Goal: Task Accomplishment & Management: Use online tool/utility

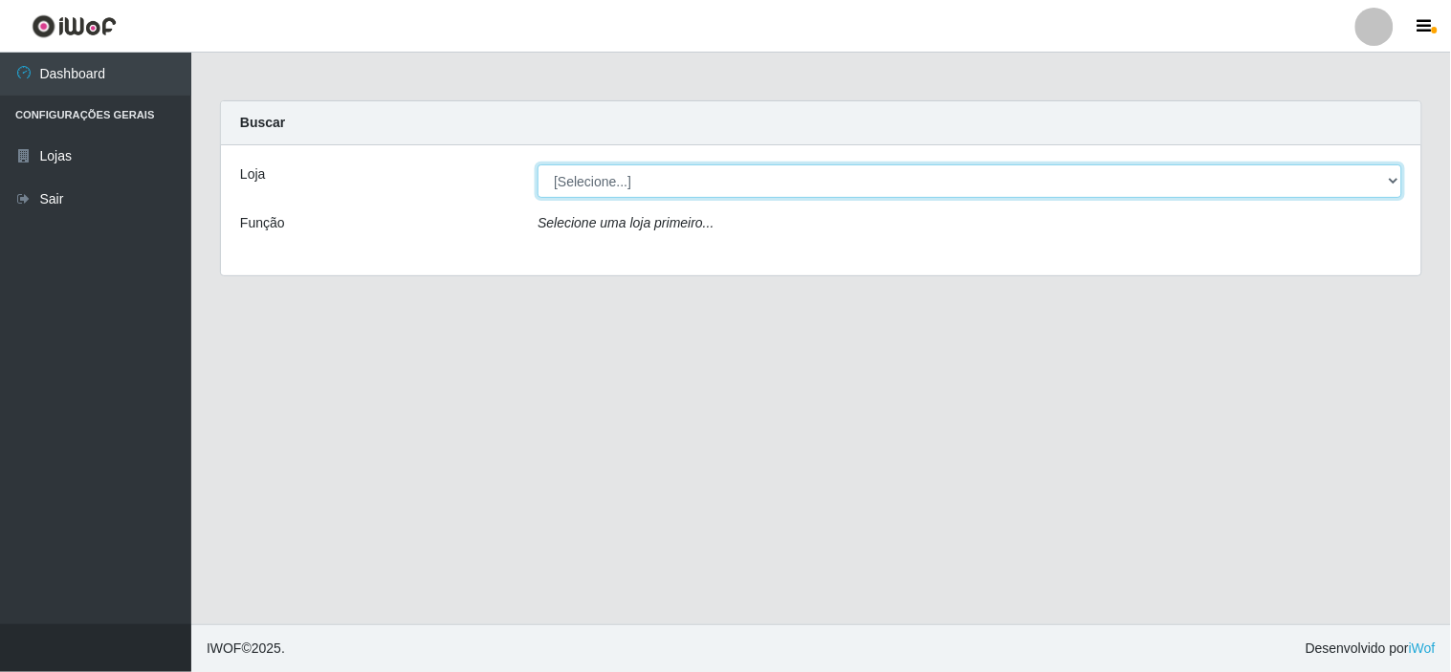
click at [713, 186] on select "[Selecione...] Rede Compras Supermercados - LOJA 6" at bounding box center [969, 180] width 864 height 33
select select "398"
click at [537, 164] on select "[Selecione...] Rede Compras Supermercados - LOJA 6" at bounding box center [969, 180] width 864 height 33
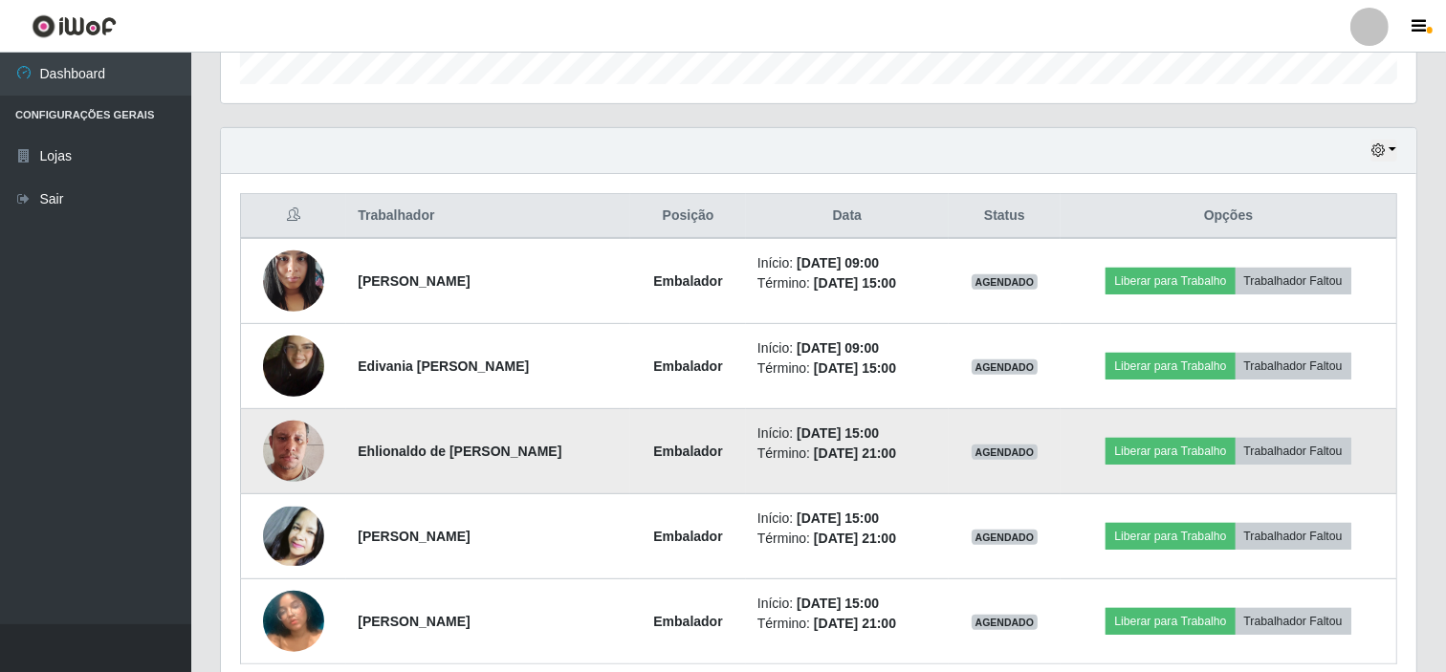
scroll to position [637, 0]
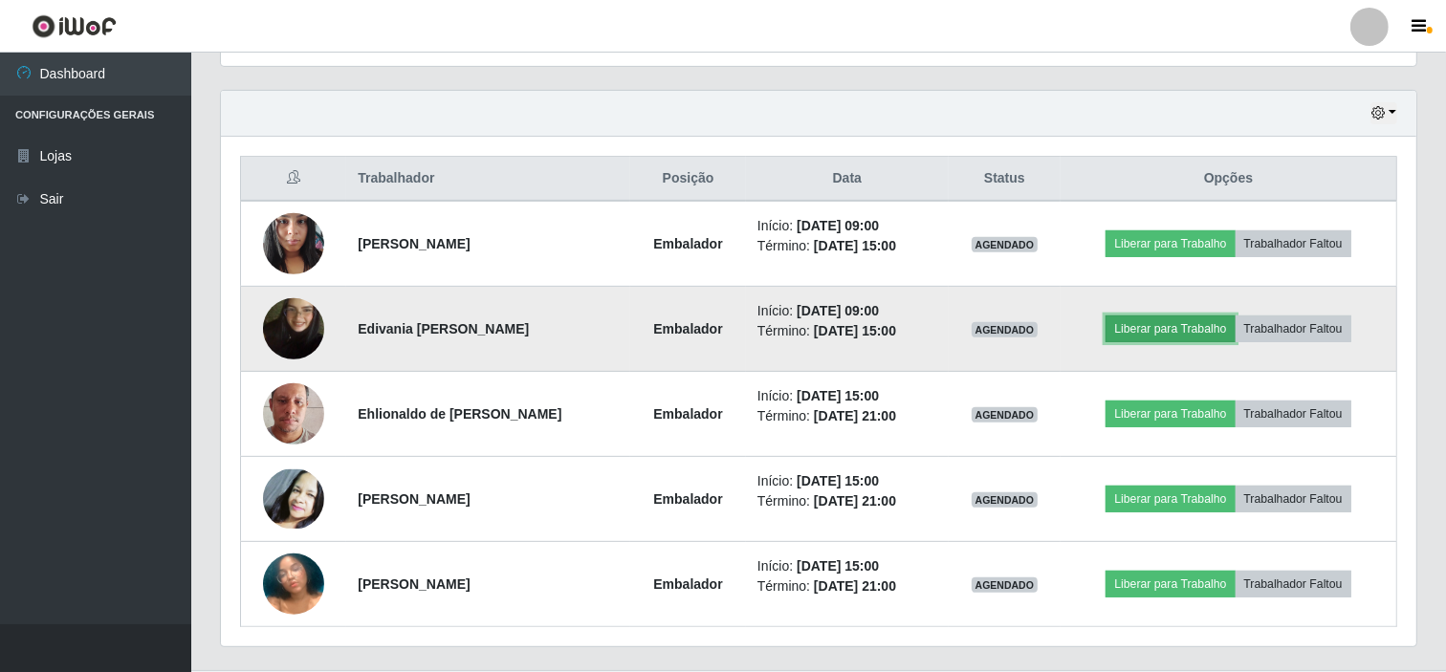
click at [1183, 326] on button "Liberar para Trabalho" at bounding box center [1169, 329] width 129 height 27
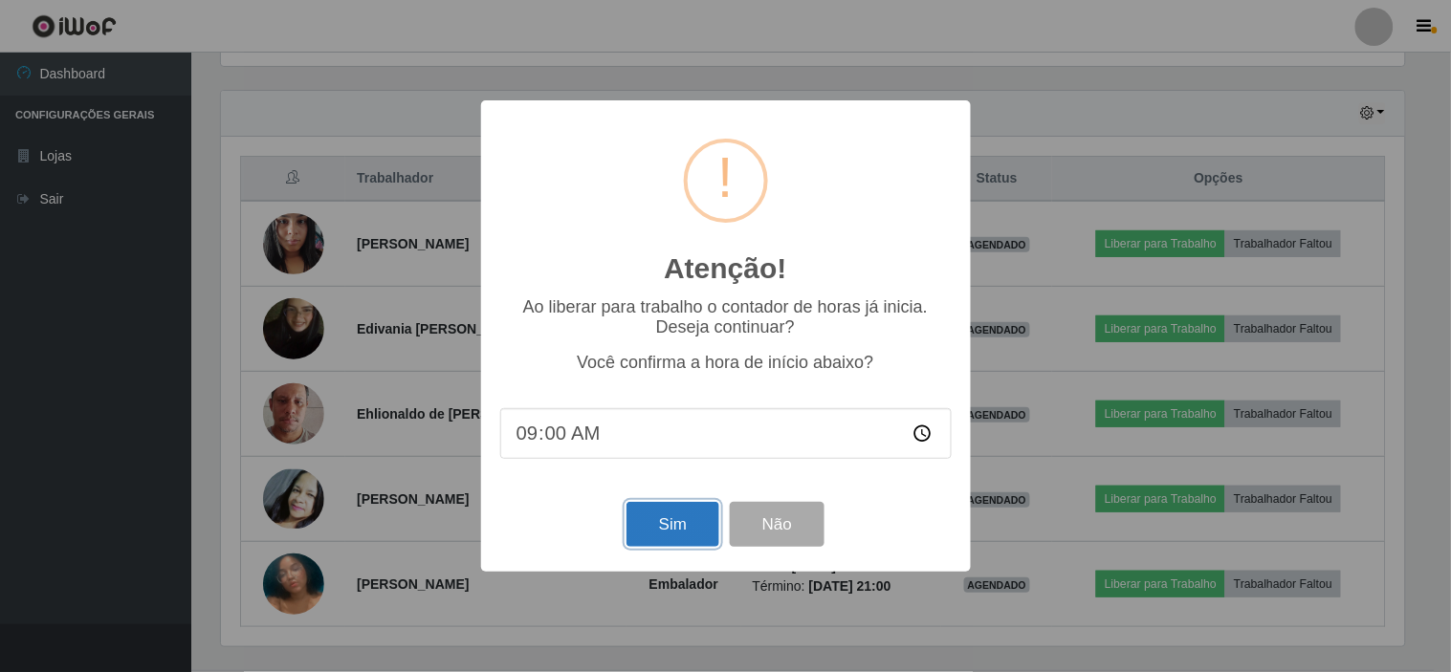
click at [653, 534] on button "Sim" at bounding box center [672, 524] width 93 height 45
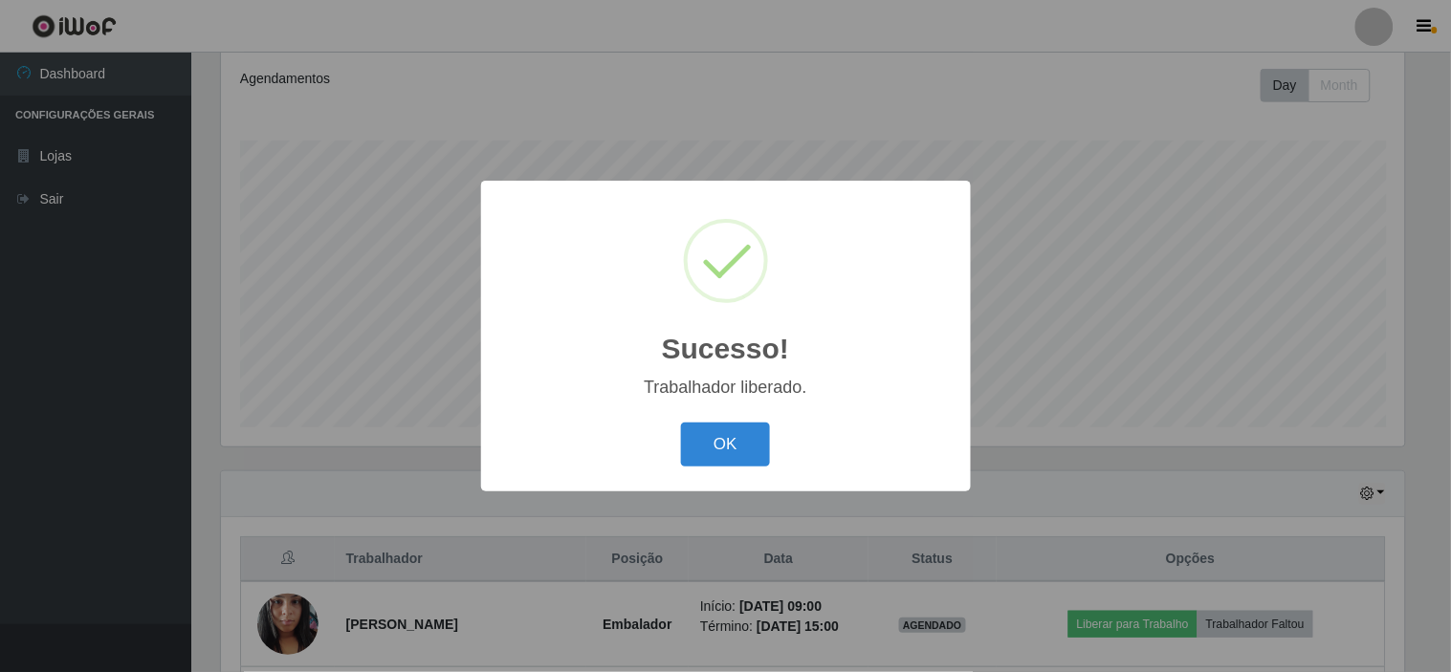
drag, startPoint x: 752, startPoint y: 426, endPoint x: 727, endPoint y: 670, distance: 245.1
click at [736, 569] on div "Sucesso! × Trabalhador liberado. OK Cancel" at bounding box center [725, 336] width 1451 height 672
click at [713, 444] on button "OK" at bounding box center [725, 445] width 89 height 45
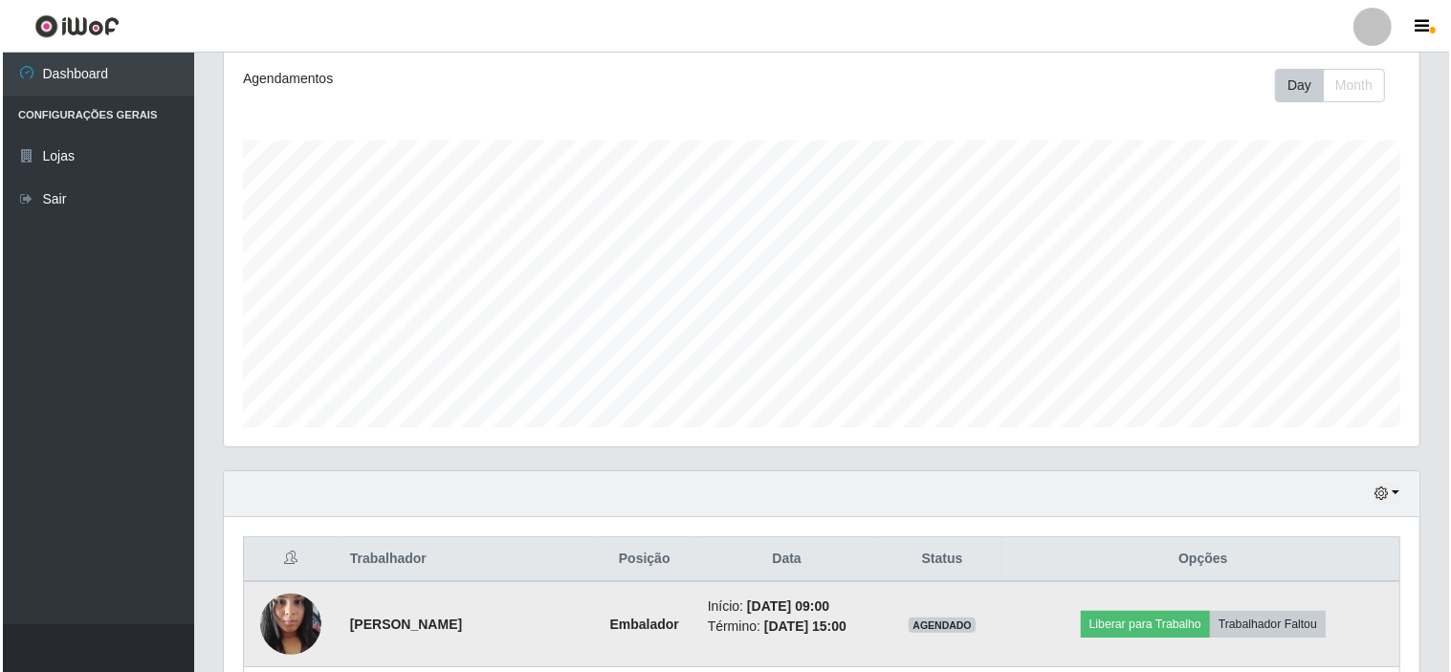
scroll to position [396, 1195]
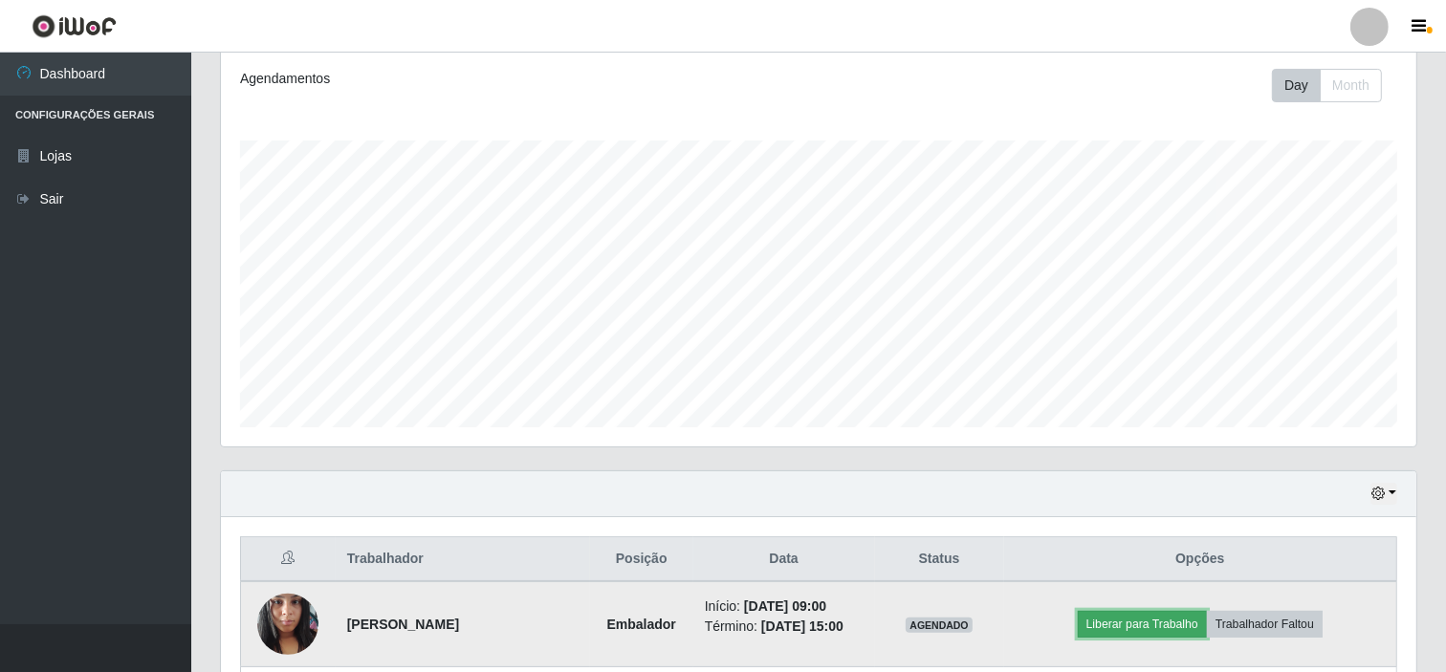
click at [1139, 627] on button "Liberar para Trabalho" at bounding box center [1142, 624] width 129 height 27
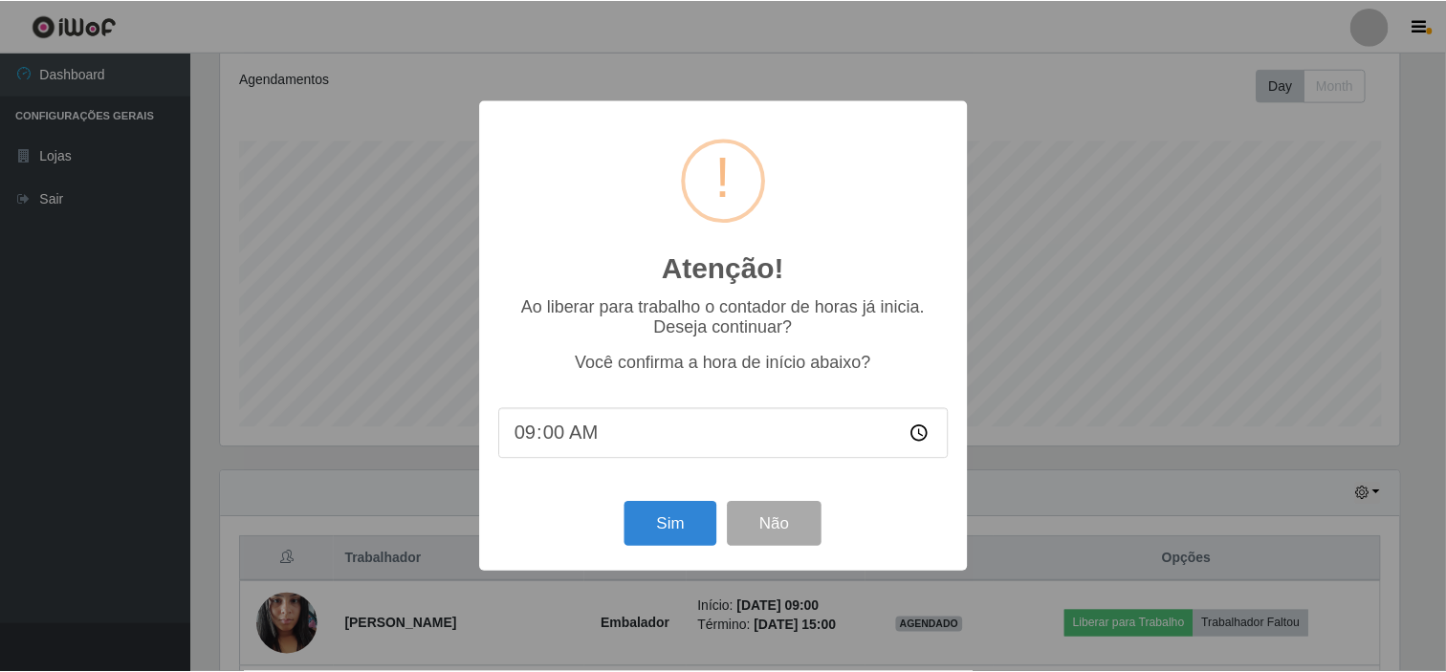
scroll to position [396, 1183]
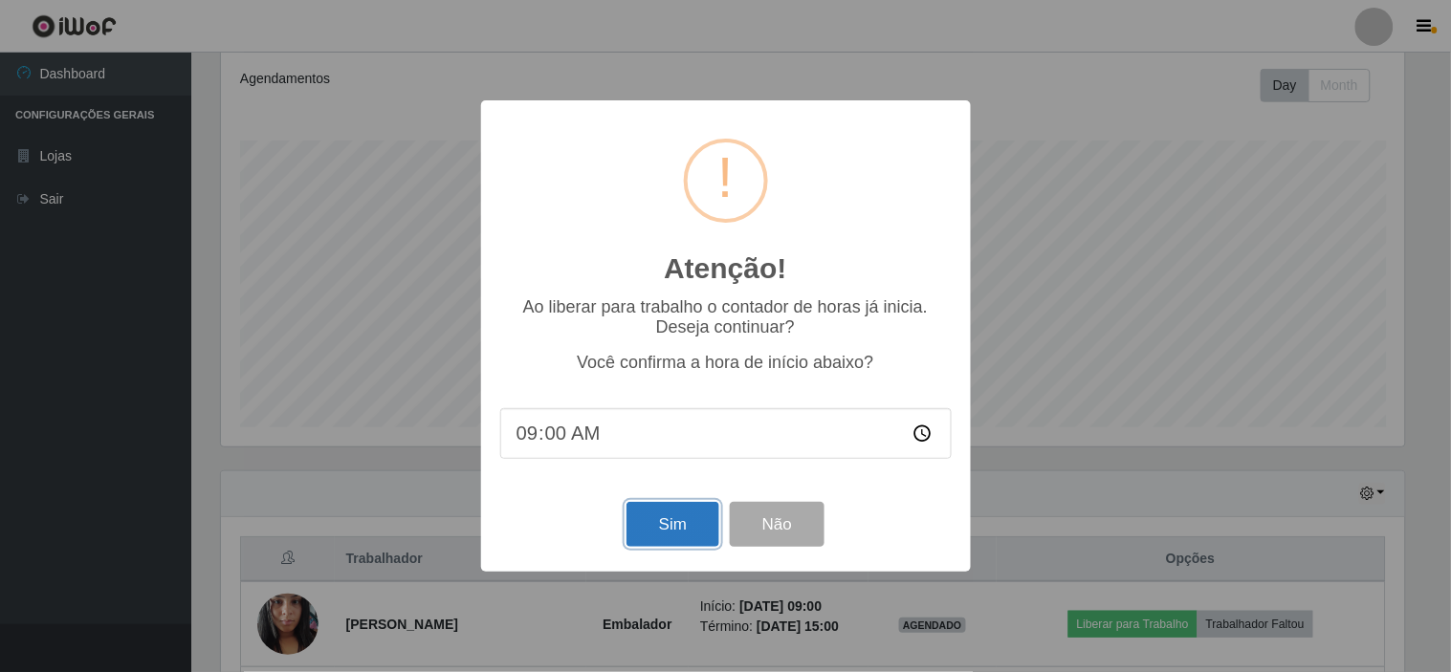
click at [647, 527] on button "Sim" at bounding box center [672, 524] width 93 height 45
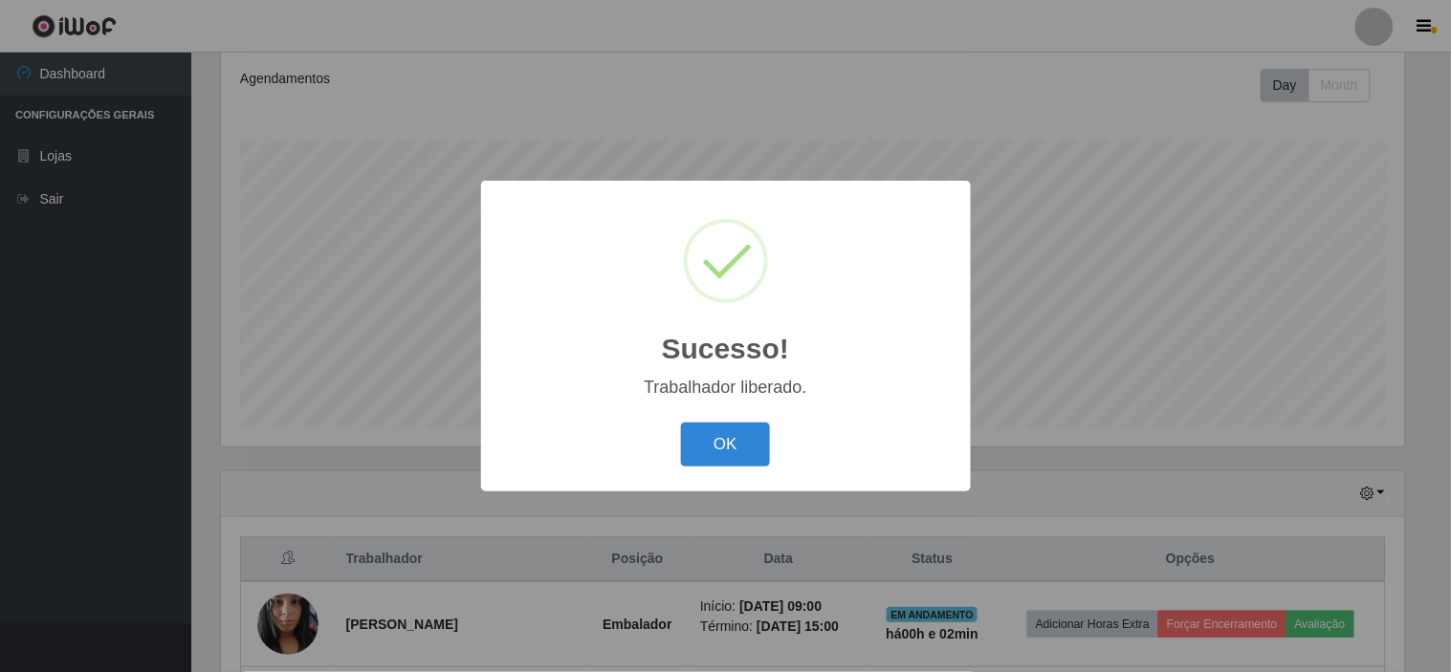
click at [655, 465] on div "OK Cancel" at bounding box center [725, 444] width 451 height 55
click at [762, 412] on div "Sucesso! × Trabalhador liberado. OK Cancel" at bounding box center [726, 336] width 490 height 310
click at [683, 536] on div "Sucesso! × Trabalhador liberado. OK Cancel" at bounding box center [725, 336] width 1451 height 672
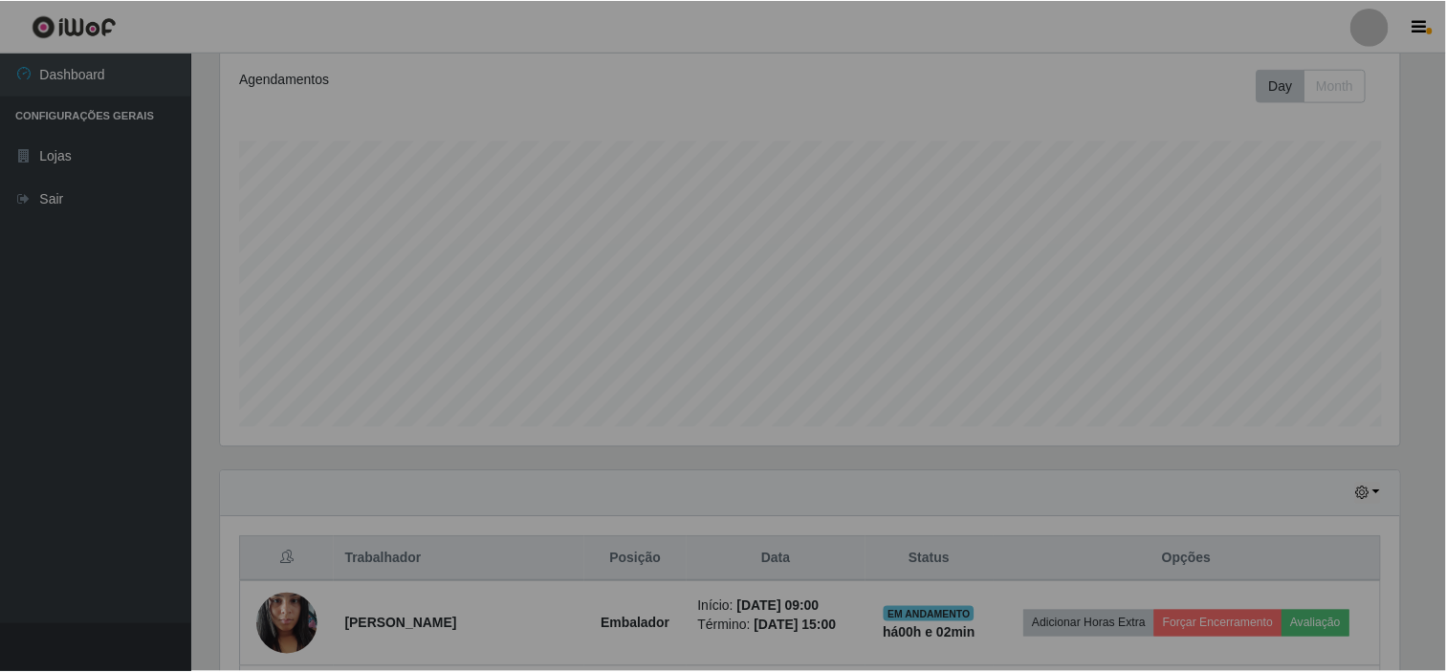
scroll to position [396, 1195]
